Goal: Transaction & Acquisition: Subscribe to service/newsletter

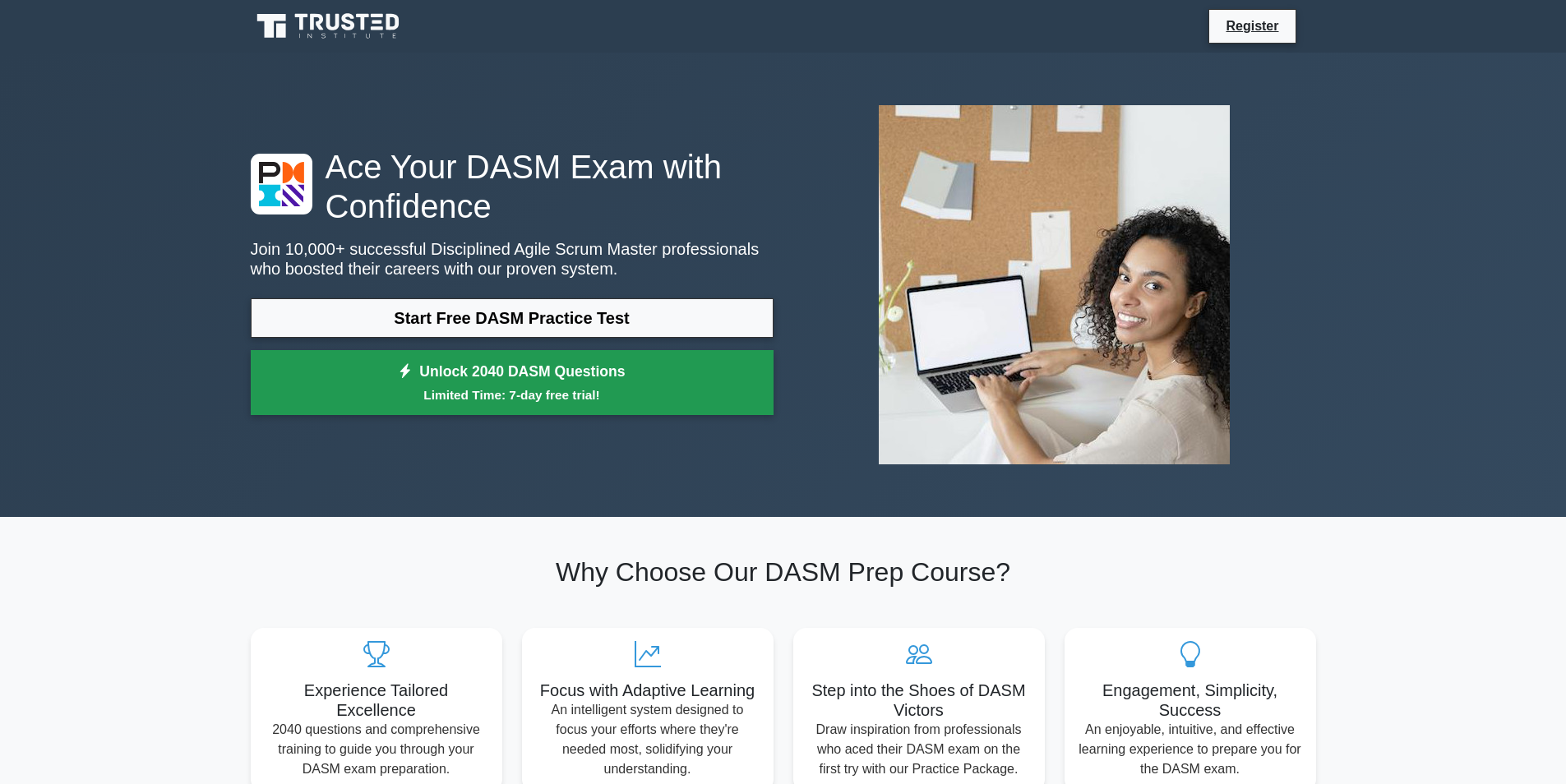
click at [424, 381] on link "Unlock 2040 DASM Questions Limited Time: 7-day free trial!" at bounding box center [511, 383] width 522 height 66
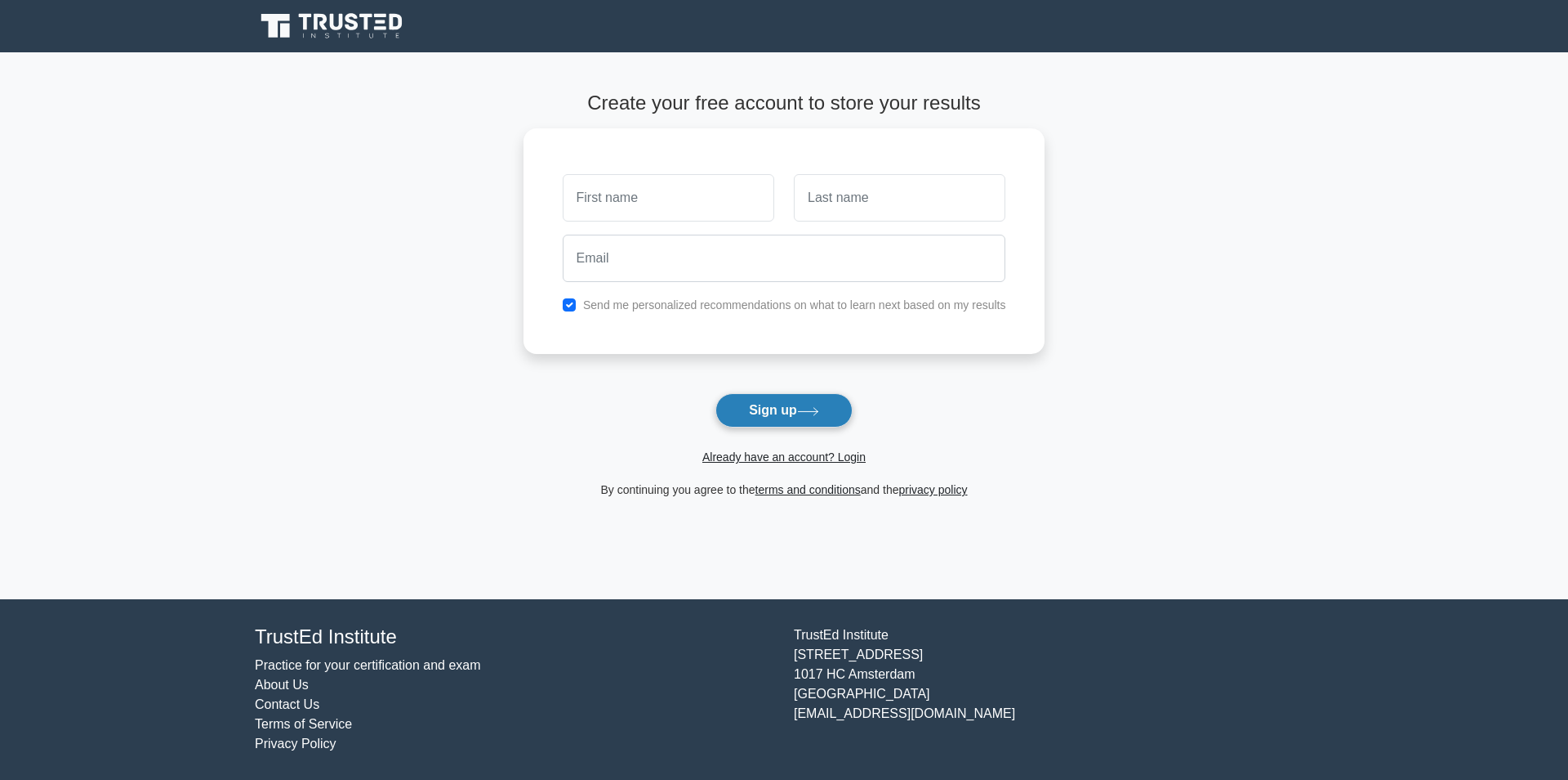
click at [758, 415] on button "Sign up" at bounding box center [783, 410] width 137 height 34
click at [804, 399] on button "Sign up" at bounding box center [783, 410] width 137 height 34
click at [718, 410] on button "Sign up" at bounding box center [783, 410] width 137 height 34
